Goal: Find specific page/section: Find specific page/section

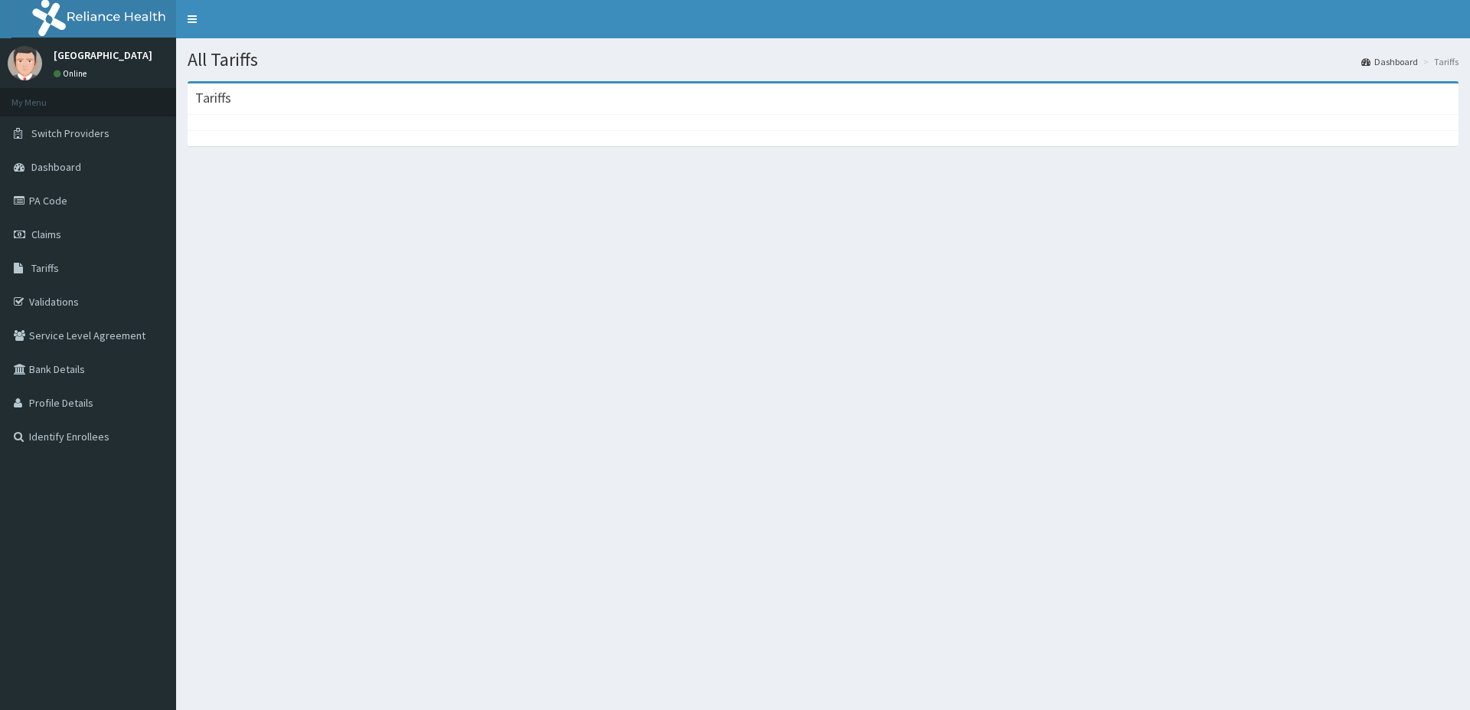
click at [35, 268] on span "Tariffs" at bounding box center [45, 268] width 28 height 14
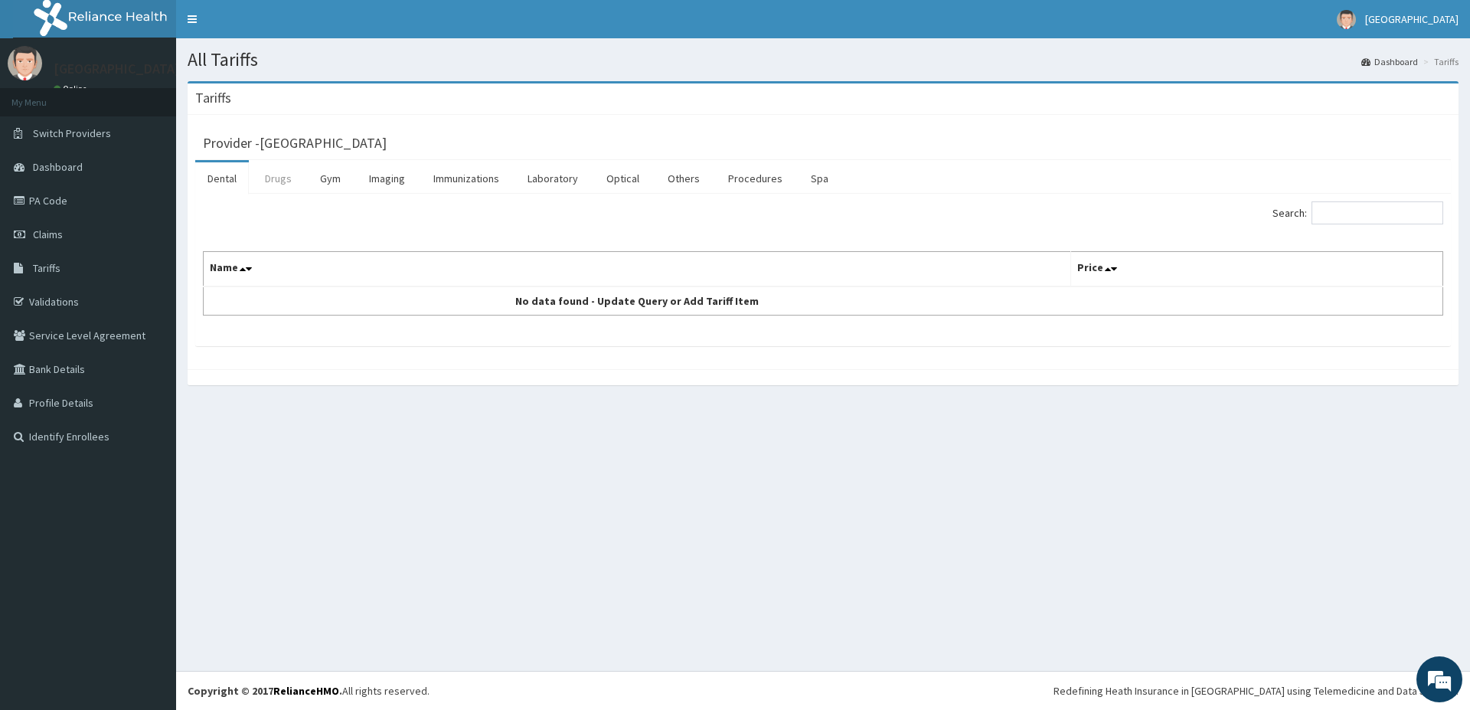
click at [281, 184] on link "Drugs" at bounding box center [278, 178] width 51 height 32
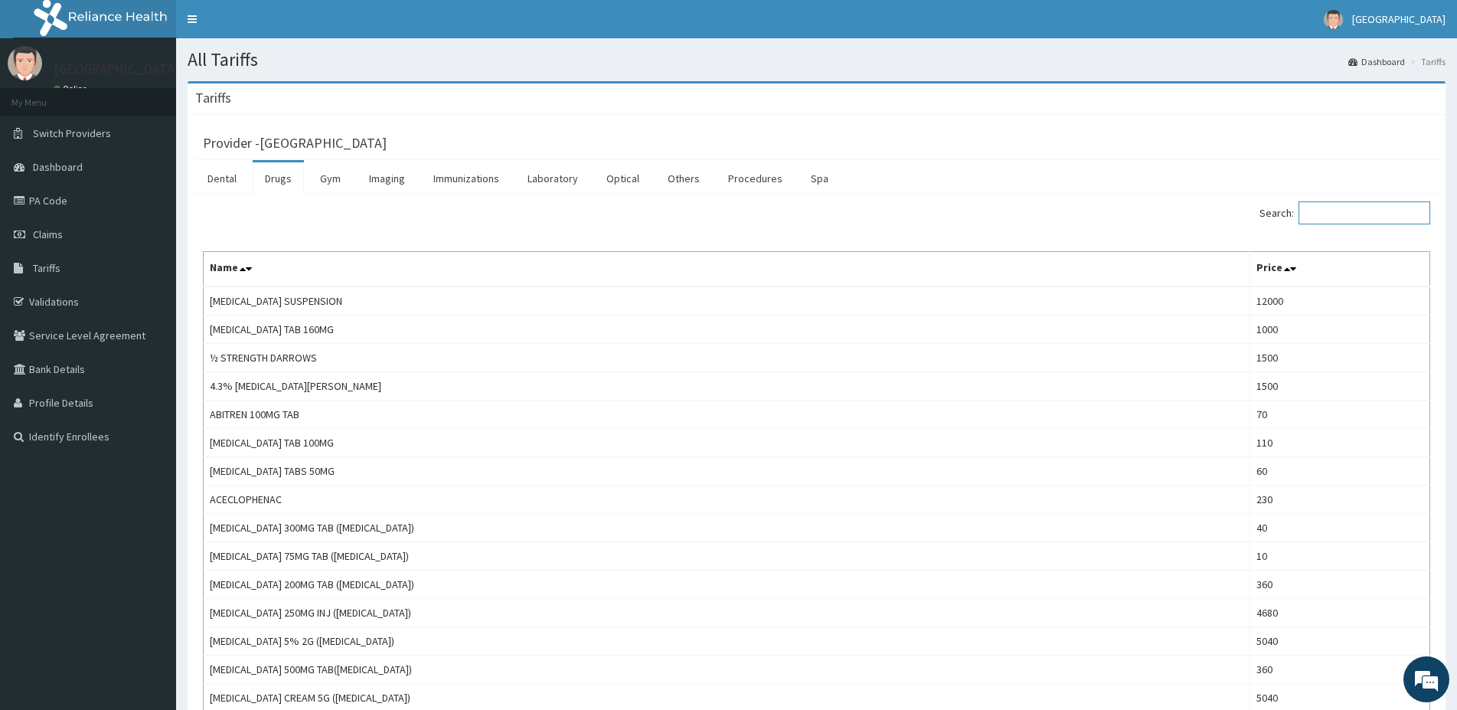
click at [1377, 224] on input "Search:" at bounding box center [1365, 212] width 132 height 23
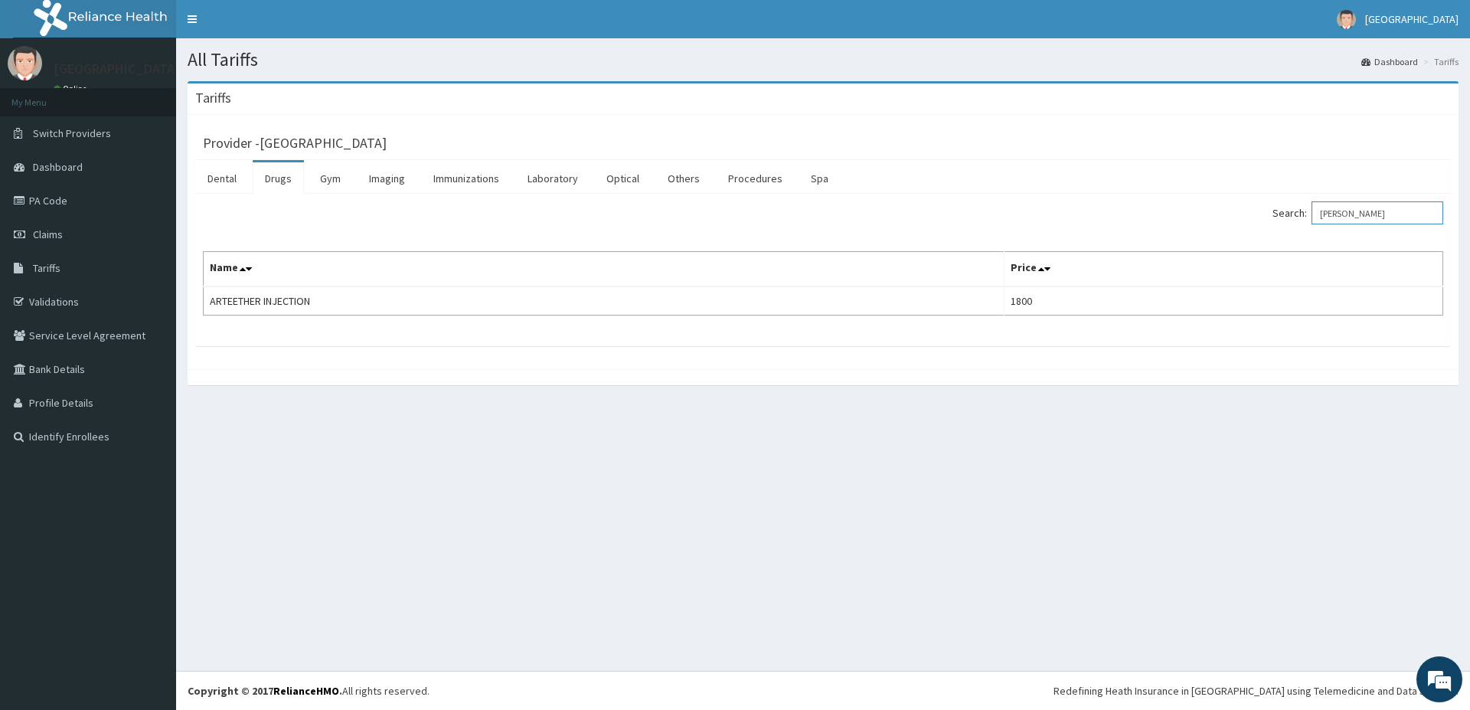
type input "[PERSON_NAME]"
